Goal: Transaction & Acquisition: Purchase product/service

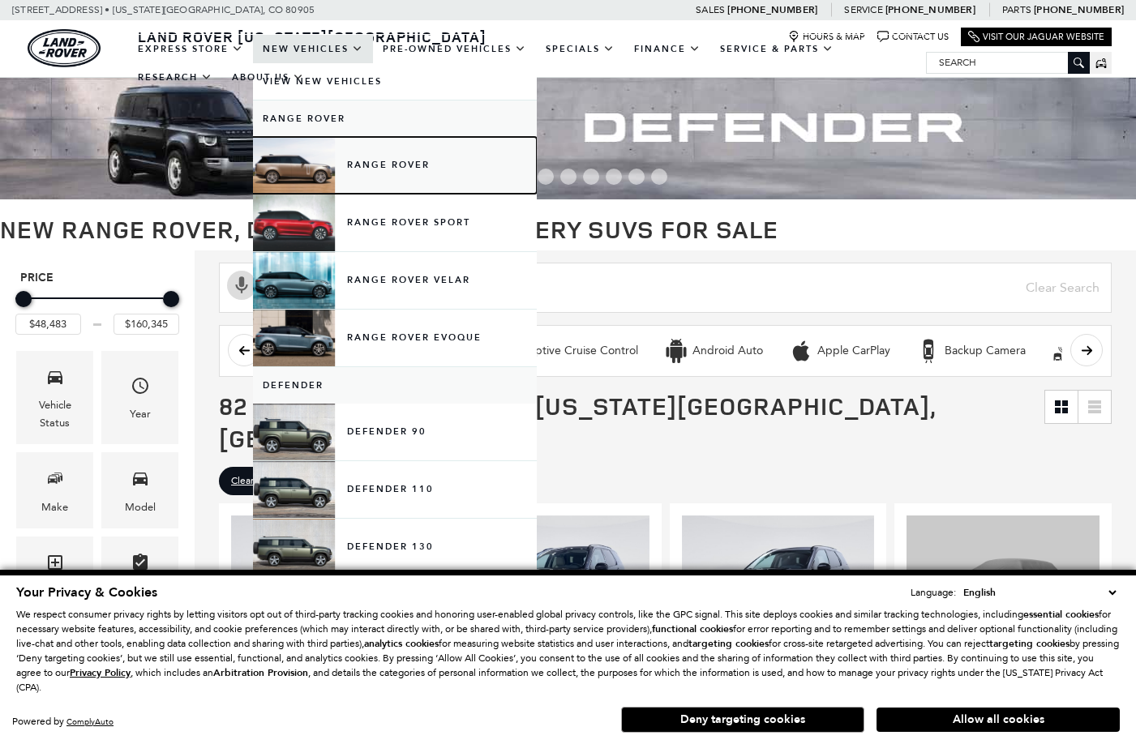
click at [410, 165] on link "Range Rover" at bounding box center [395, 165] width 284 height 57
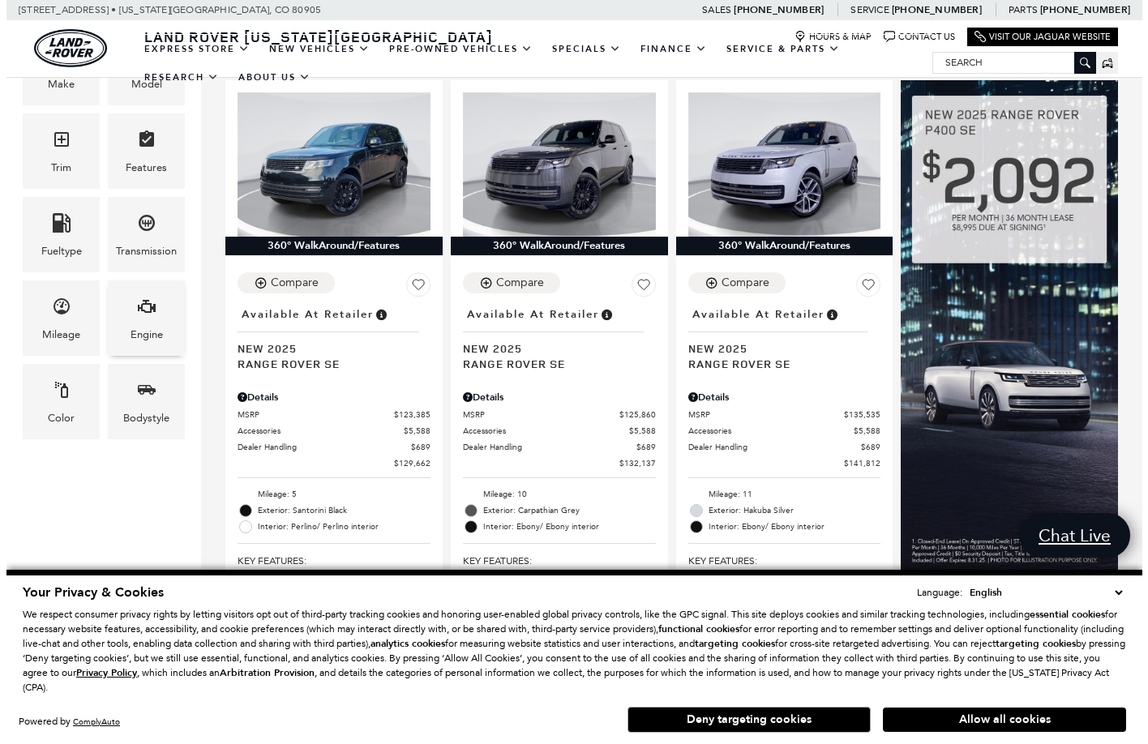
scroll to position [371, 0]
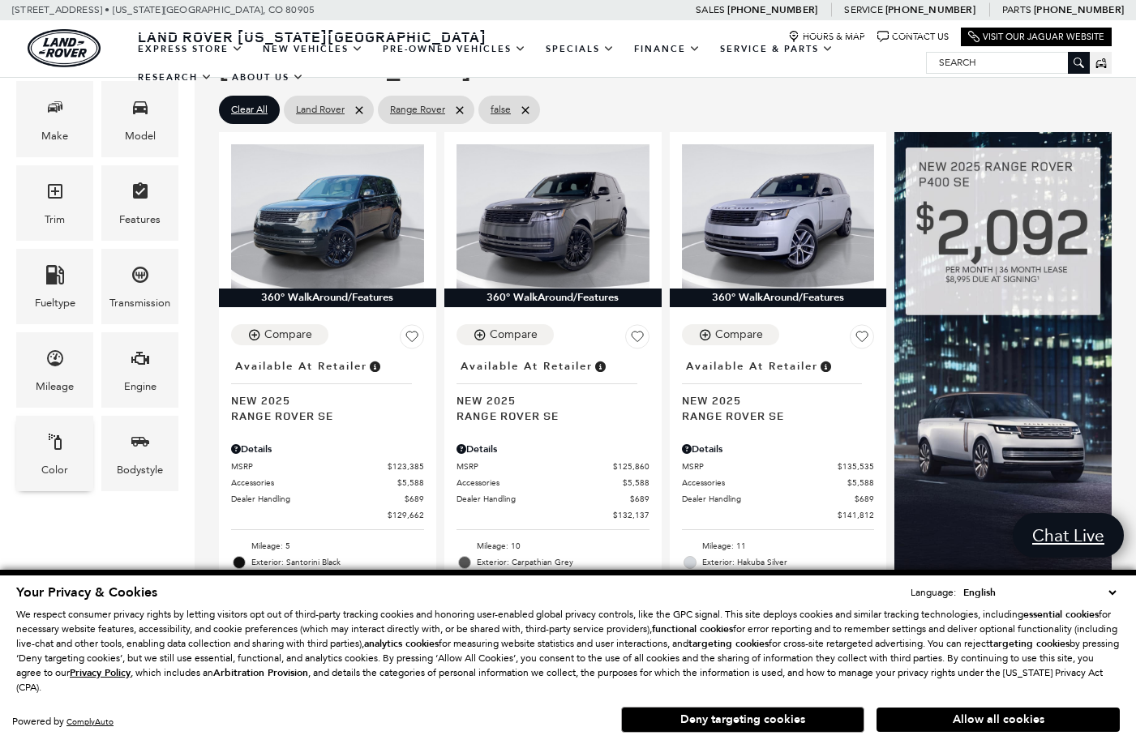
drag, startPoint x: 58, startPoint y: 446, endPoint x: 57, endPoint y: 437, distance: 9.0
click at [58, 443] on icon "Color" at bounding box center [54, 441] width 19 height 19
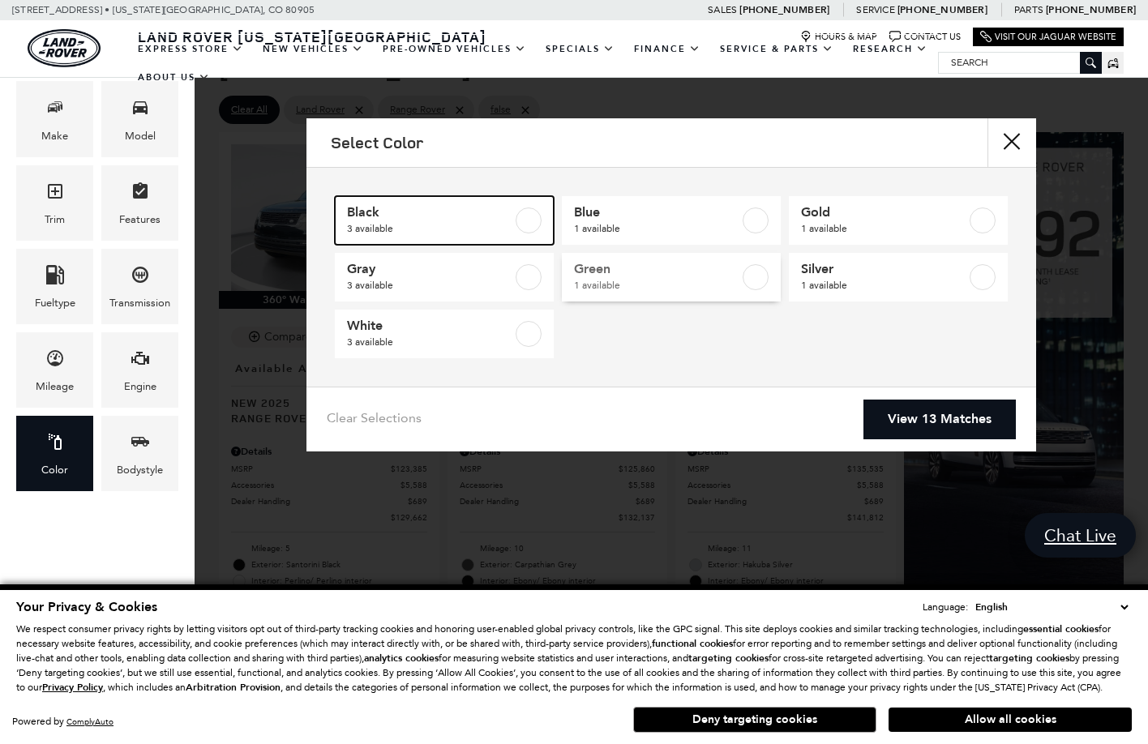
drag, startPoint x: 429, startPoint y: 221, endPoint x: 635, endPoint y: 256, distance: 209.0
click at [430, 221] on span "3 available" at bounding box center [429, 229] width 165 height 16
type input "$147,525"
checkbox input "true"
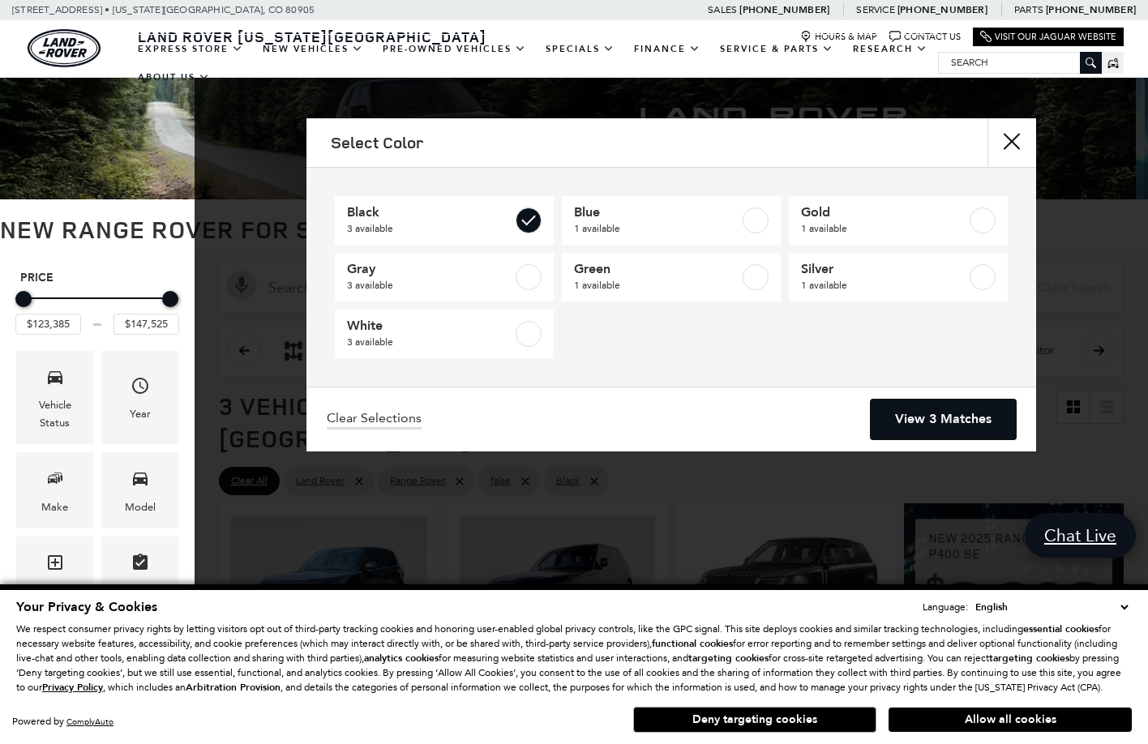
click at [995, 422] on link "View 3 Matches" at bounding box center [943, 420] width 145 height 40
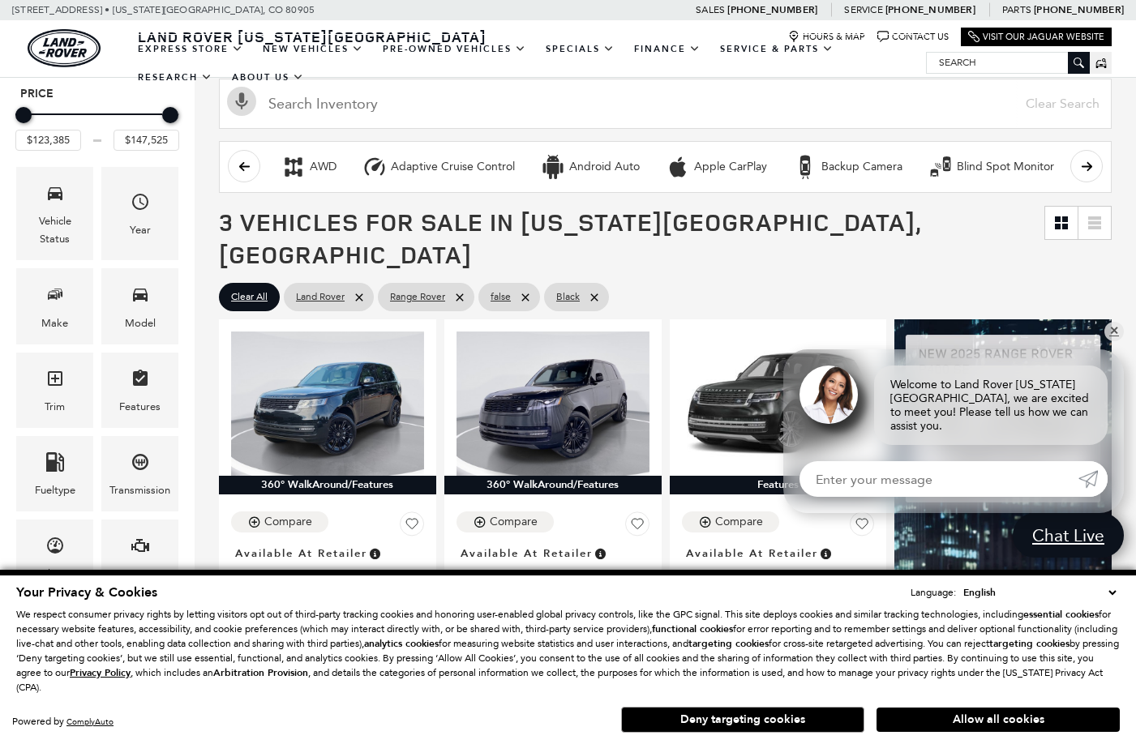
scroll to position [405, 0]
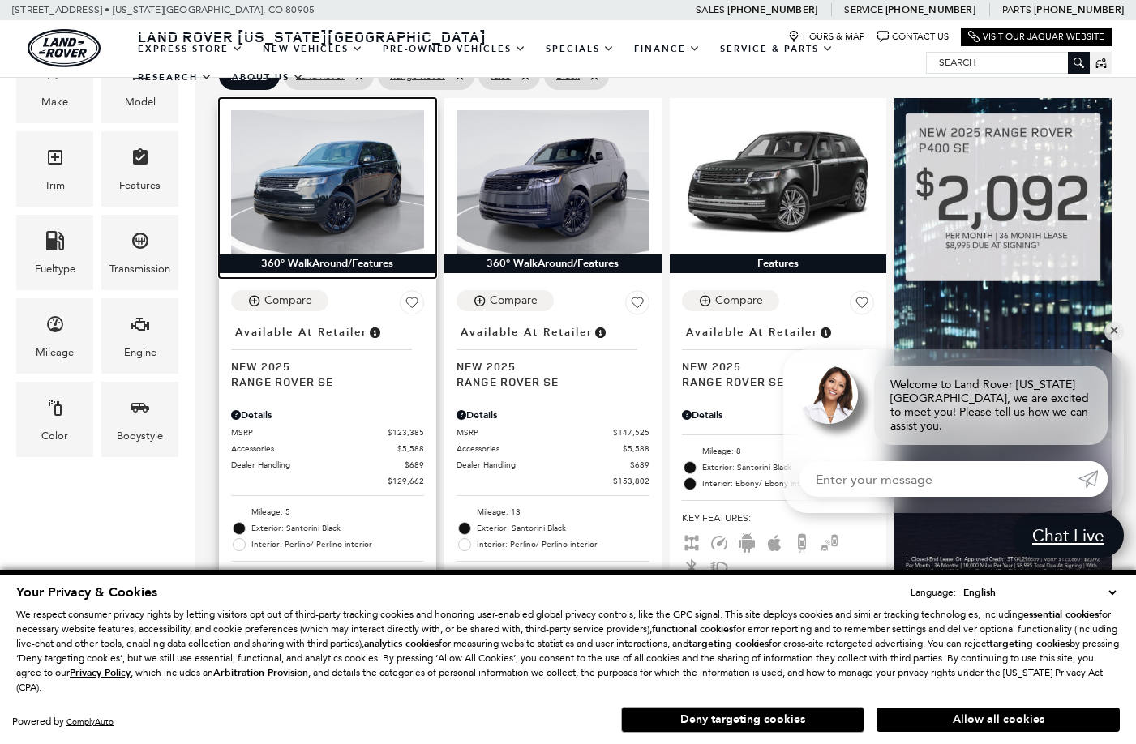
click at [364, 147] on img at bounding box center [327, 182] width 193 height 144
